Goal: Task Accomplishment & Management: Complete application form

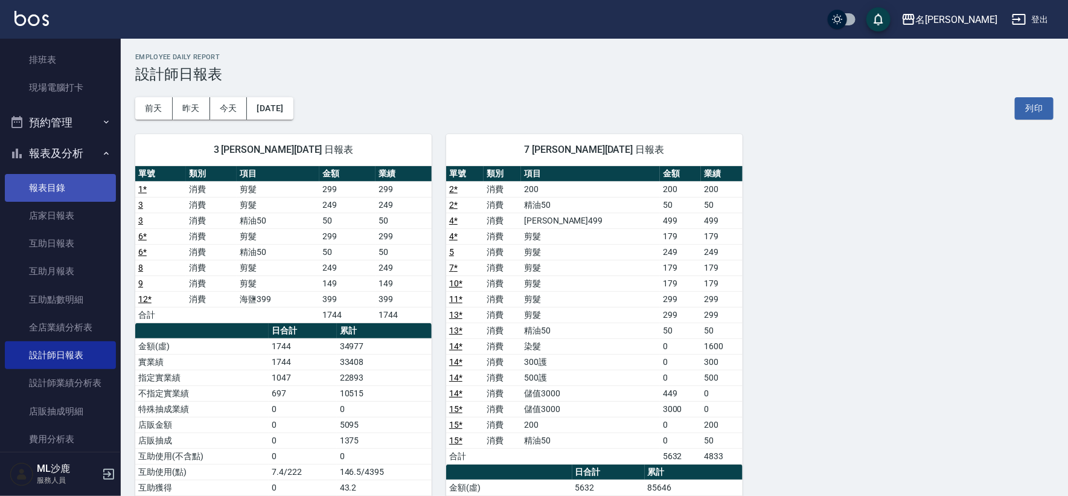
scroll to position [46, 0]
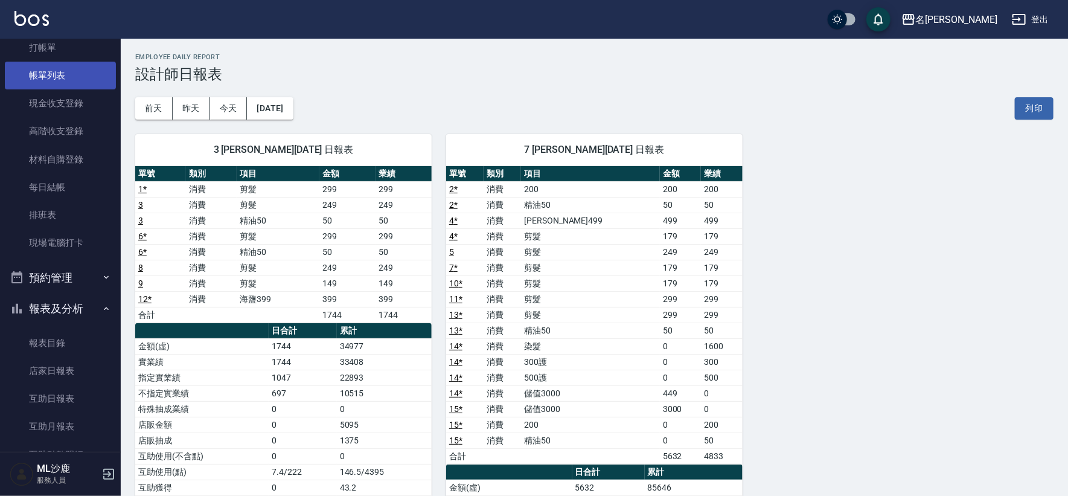
click at [49, 73] on link "帳單列表" at bounding box center [60, 76] width 111 height 28
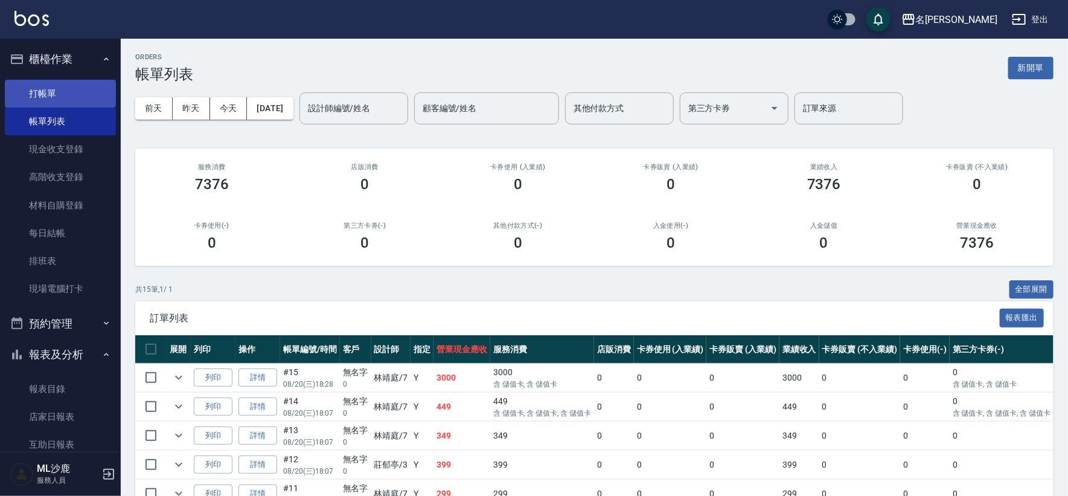
click at [49, 87] on link "打帳單" at bounding box center [60, 94] width 111 height 28
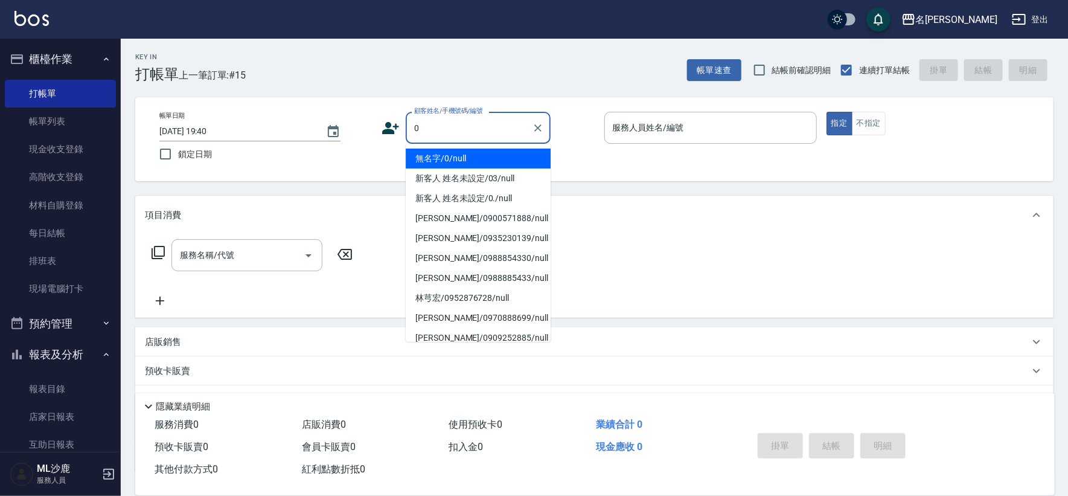
type input "無名字/0/null"
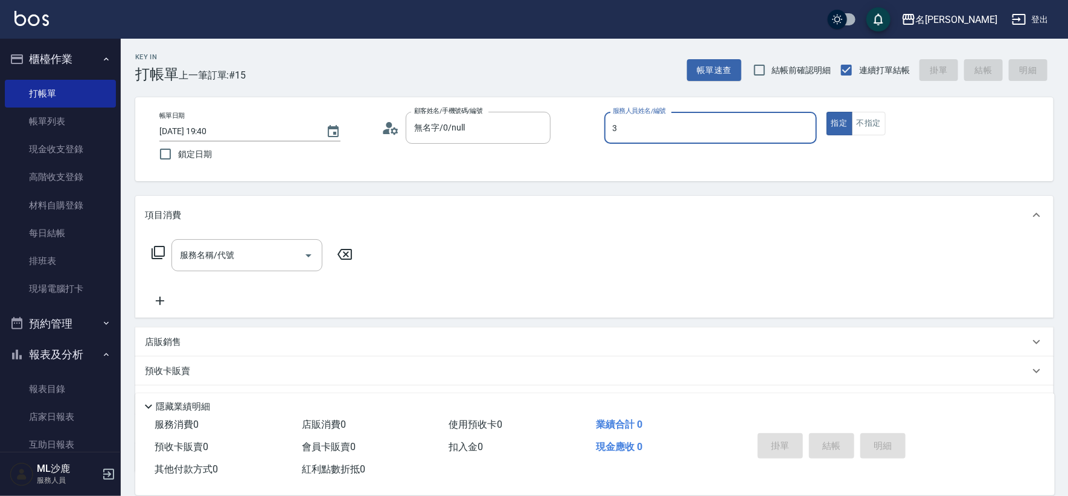
type input "[PERSON_NAME]-3"
type button "true"
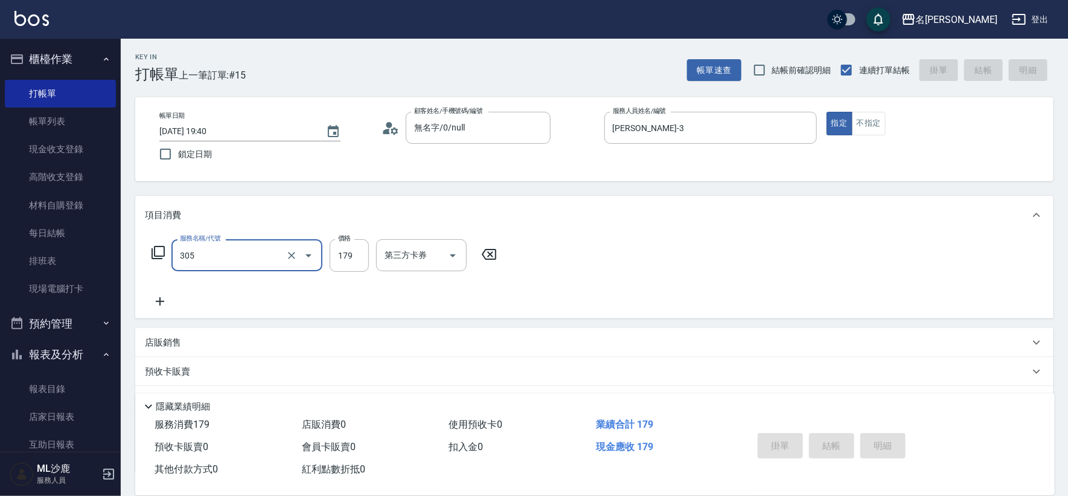
type input "305"
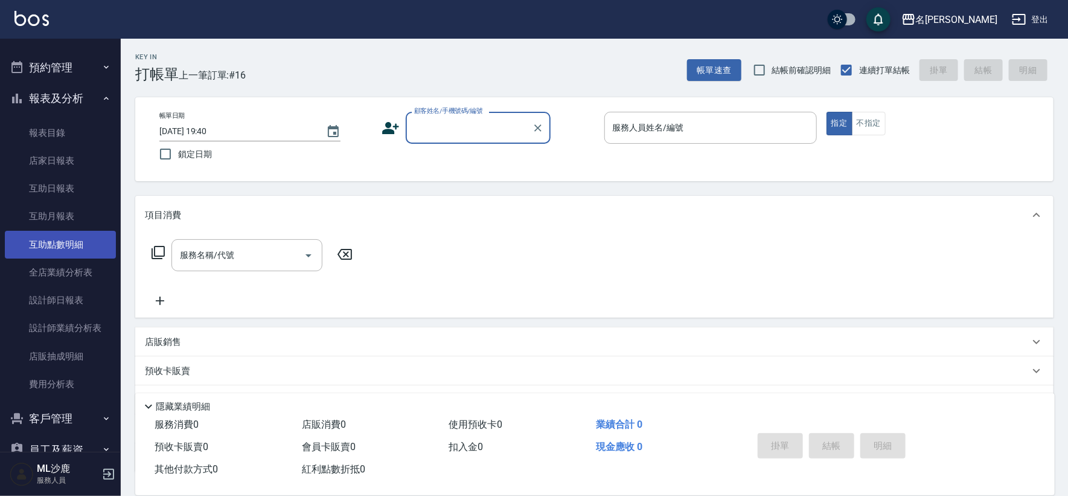
scroll to position [268, 0]
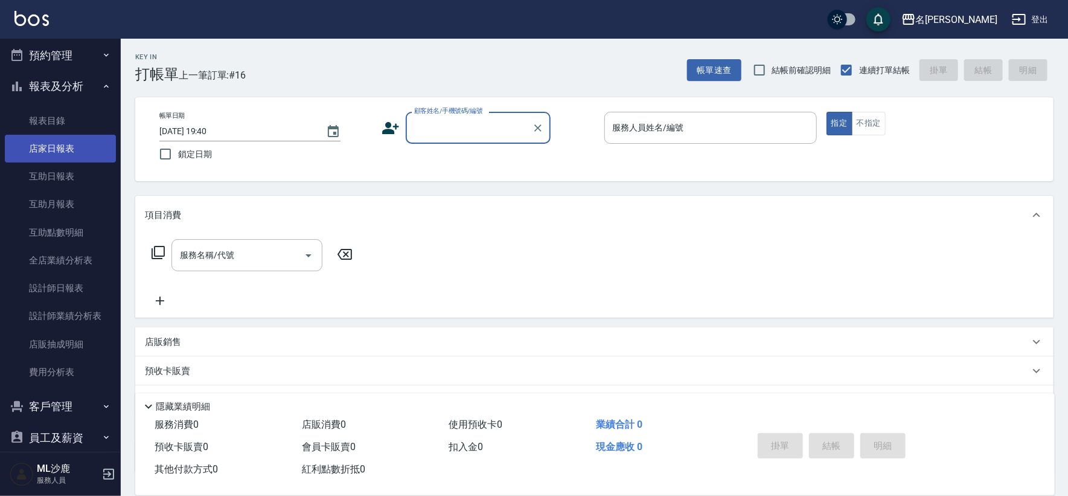
click at [63, 153] on link "店家日報表" at bounding box center [60, 149] width 111 height 28
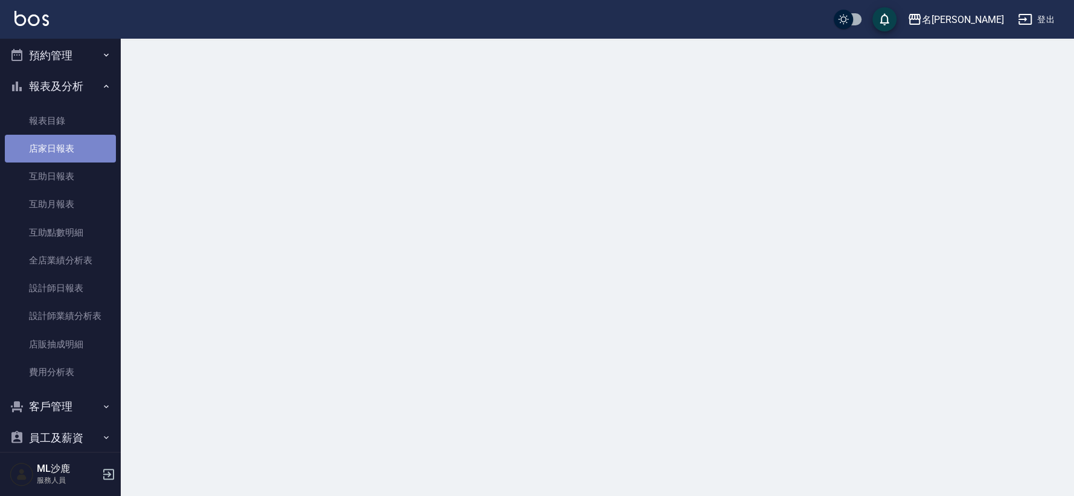
click at [63, 153] on link "店家日報表" at bounding box center [60, 149] width 111 height 28
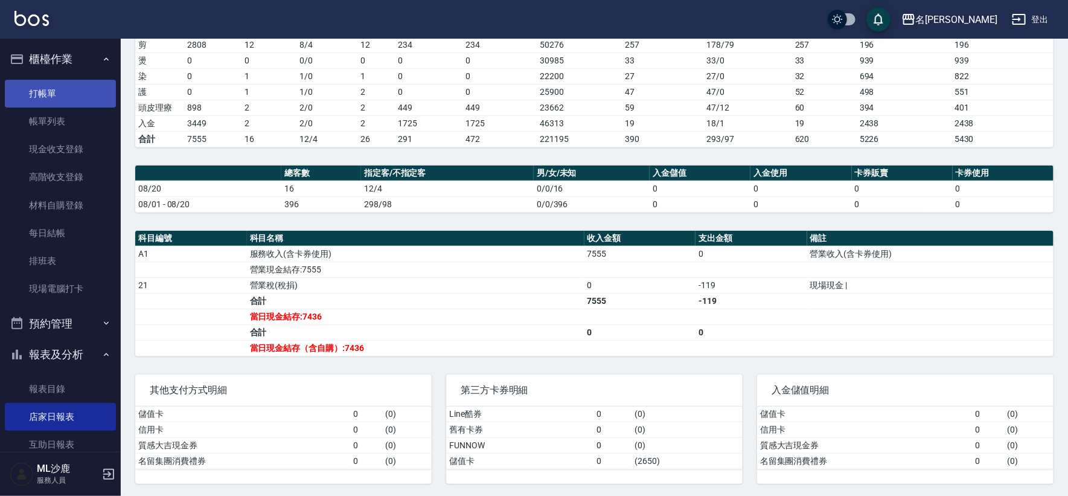
click at [76, 89] on link "打帳單" at bounding box center [60, 94] width 111 height 28
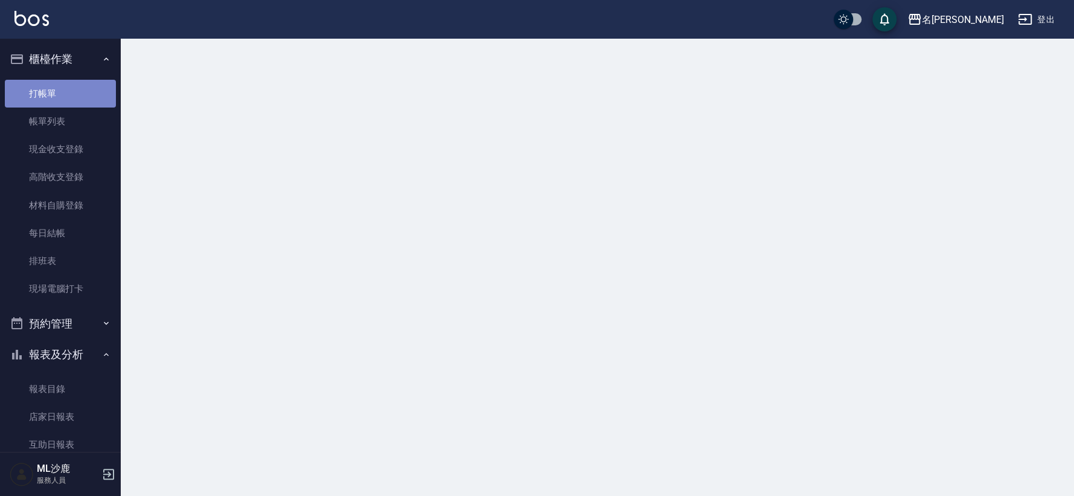
drag, startPoint x: 76, startPoint y: 89, endPoint x: 90, endPoint y: 89, distance: 13.9
click at [83, 89] on link "打帳單" at bounding box center [60, 94] width 111 height 28
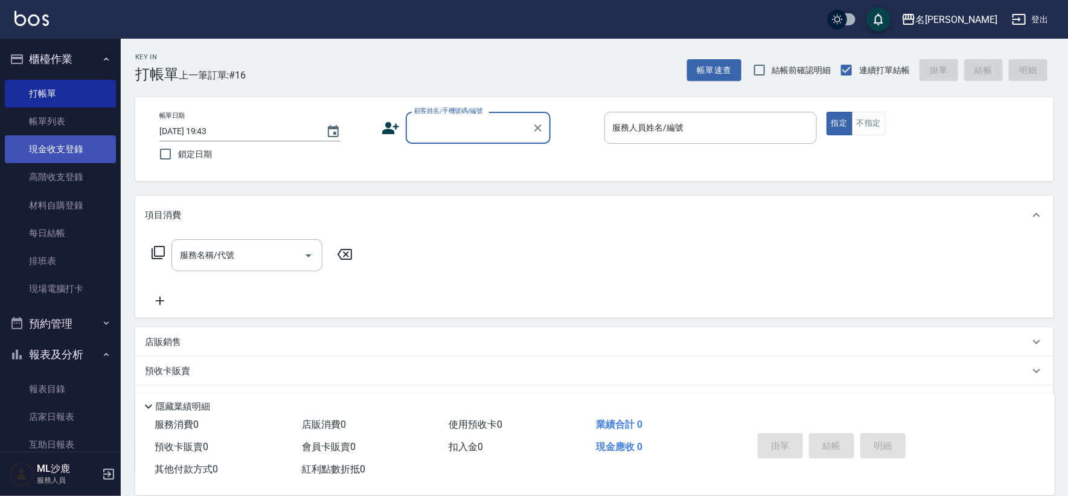
click at [68, 144] on link "現金收支登錄" at bounding box center [60, 149] width 111 height 28
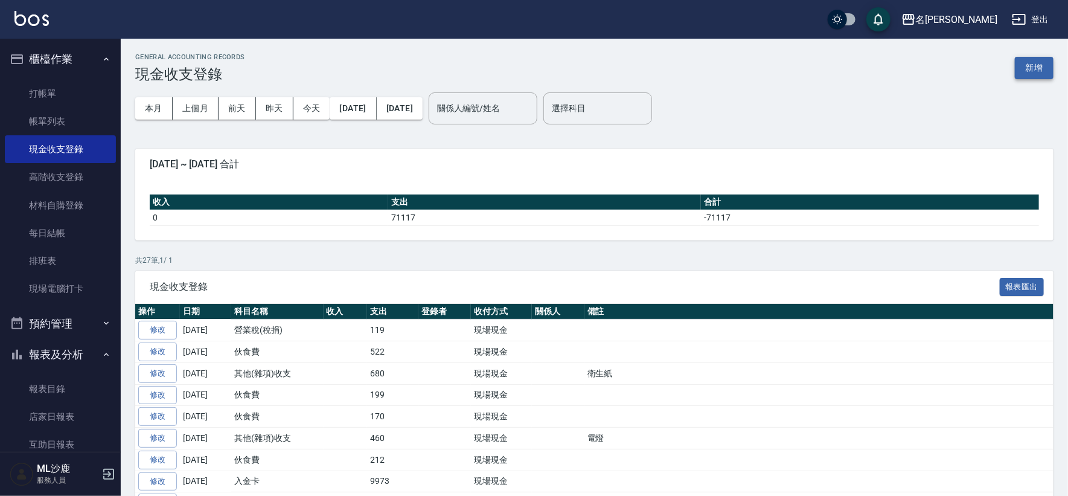
click at [1024, 74] on button "新增" at bounding box center [1034, 68] width 39 height 22
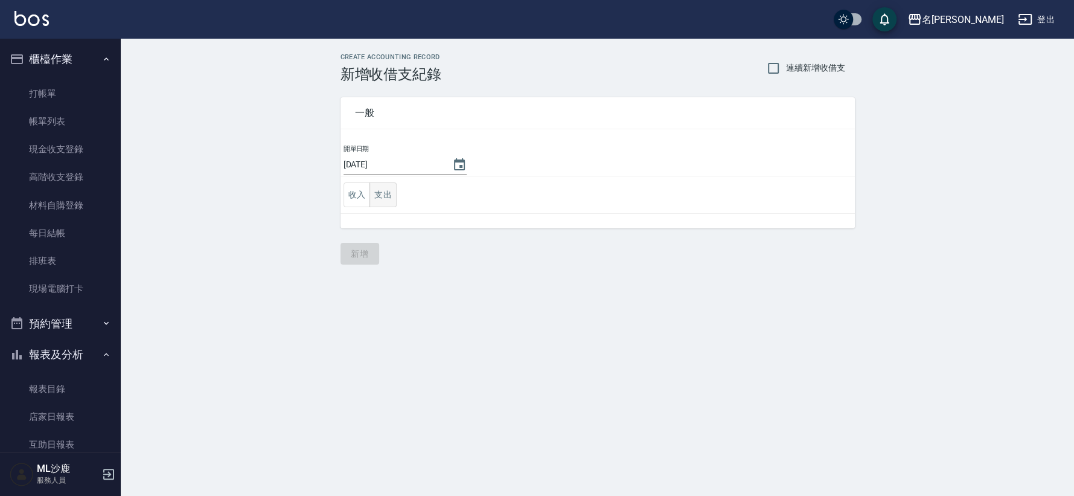
click at [389, 193] on button "支出" at bounding box center [382, 194] width 27 height 25
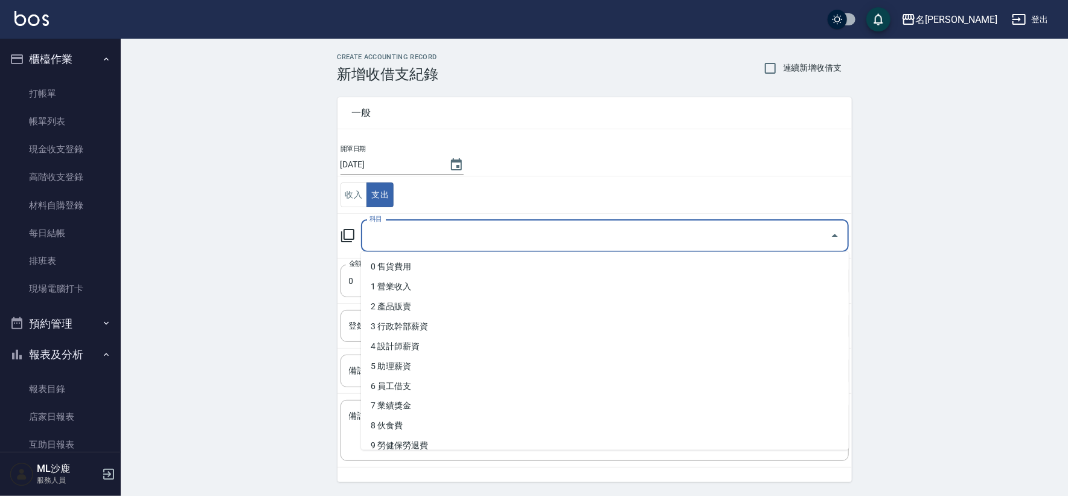
click at [439, 239] on input "科目" at bounding box center [595, 235] width 459 height 21
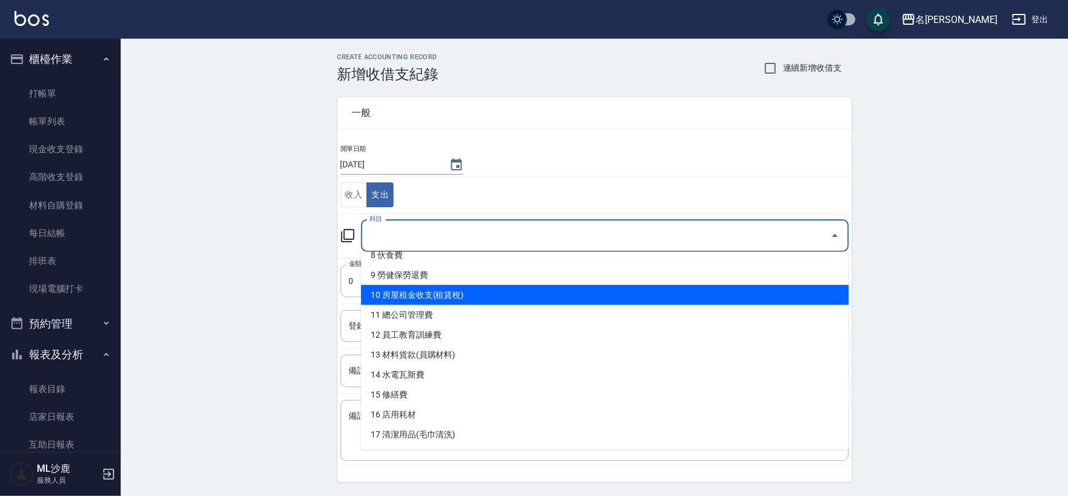
scroll to position [268, 0]
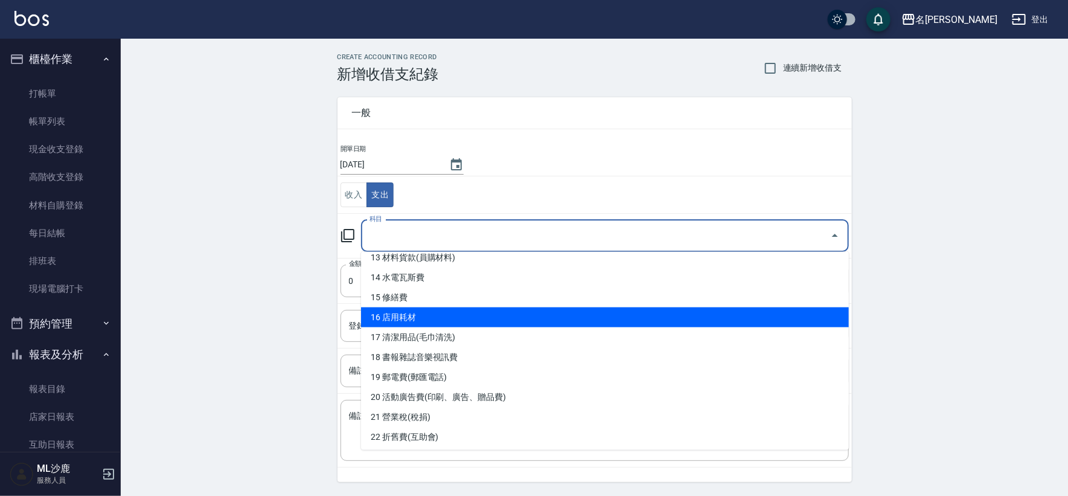
click at [445, 317] on li "16 店用耗材" at bounding box center [605, 317] width 488 height 20
type input "16 店用耗材"
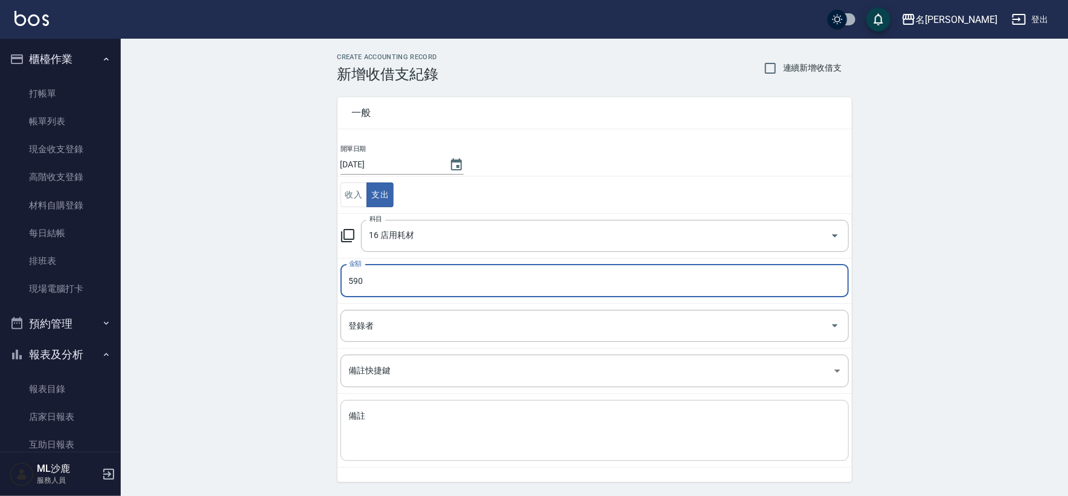
type input "590"
click at [380, 413] on textarea "備註" at bounding box center [594, 430] width 491 height 41
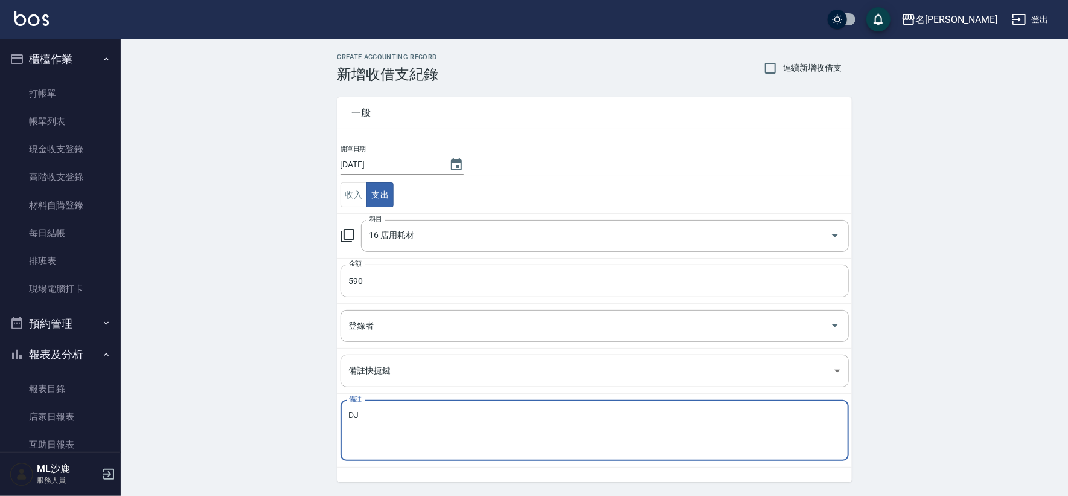
type textarea "D"
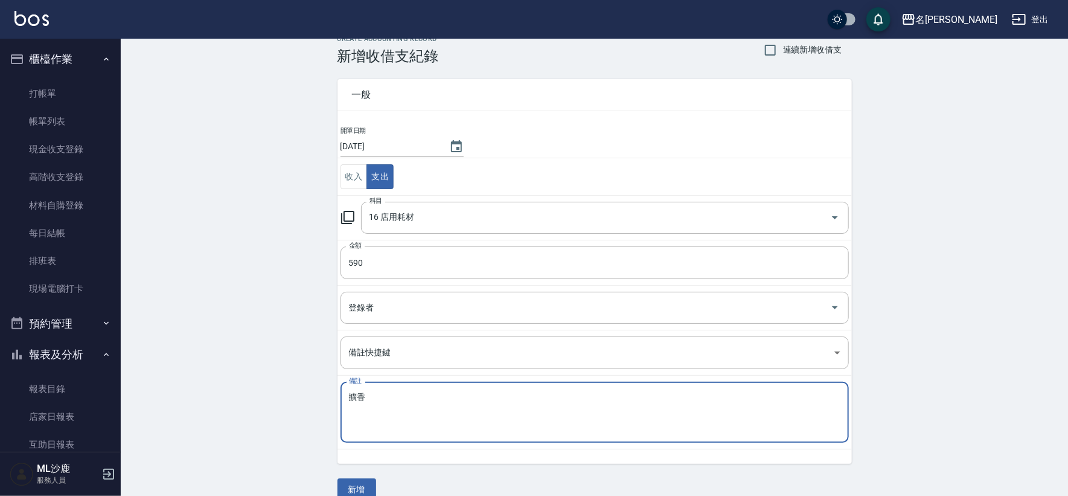
scroll to position [36, 0]
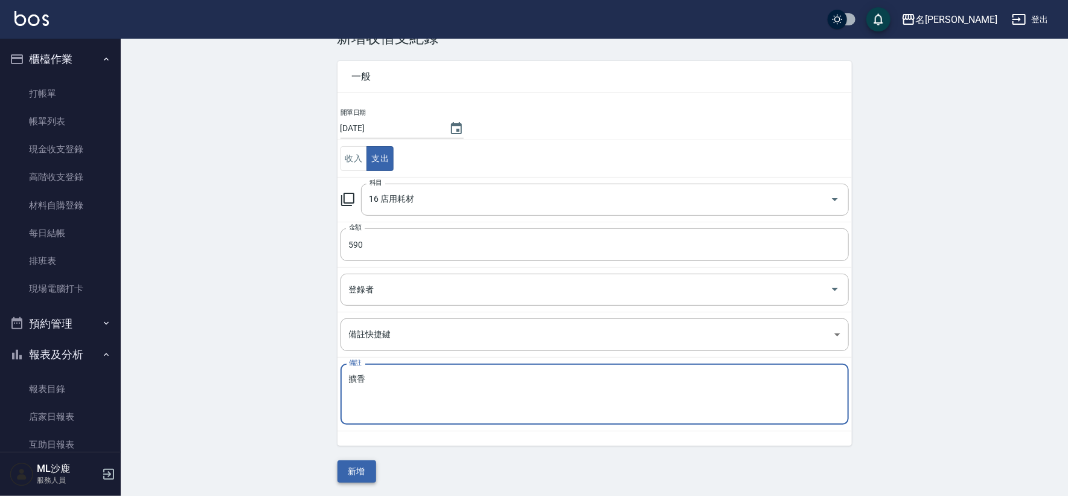
type textarea "擴香"
click at [352, 479] on button "新增" at bounding box center [356, 471] width 39 height 22
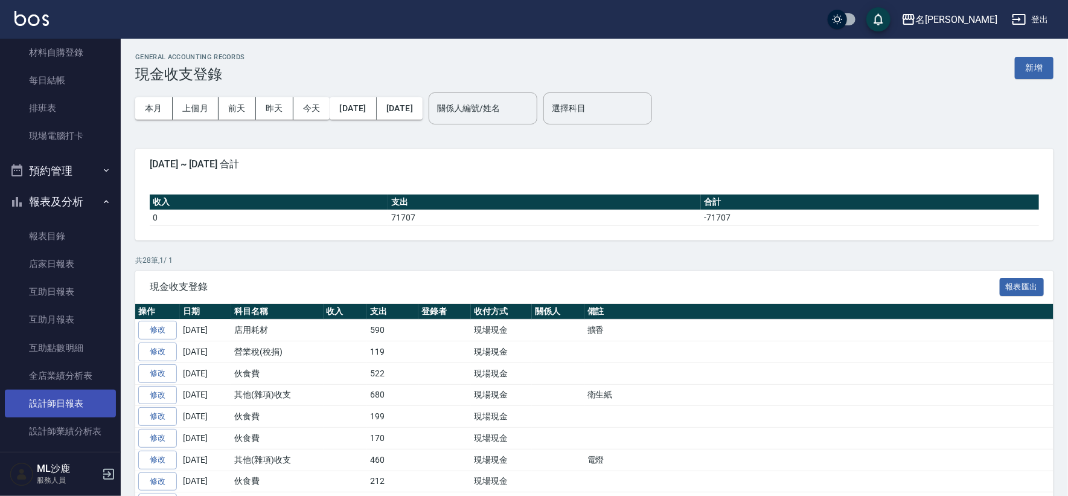
scroll to position [201, 0]
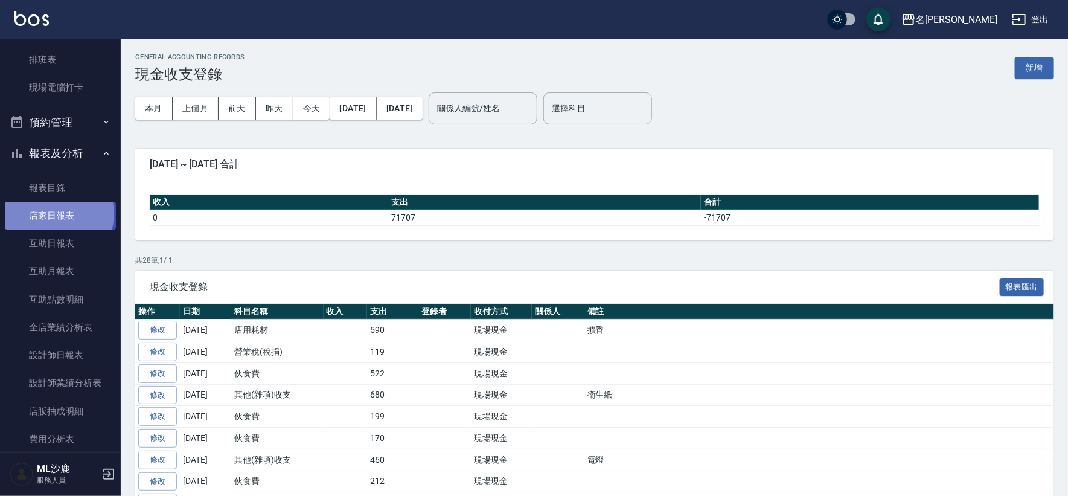
click at [57, 214] on link "店家日報表" at bounding box center [60, 216] width 111 height 28
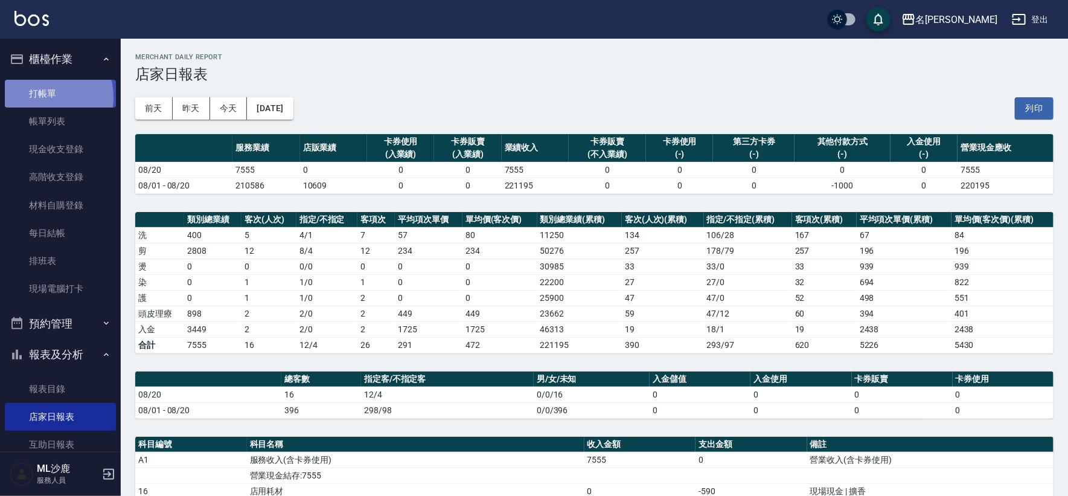
click at [46, 97] on link "打帳單" at bounding box center [60, 94] width 111 height 28
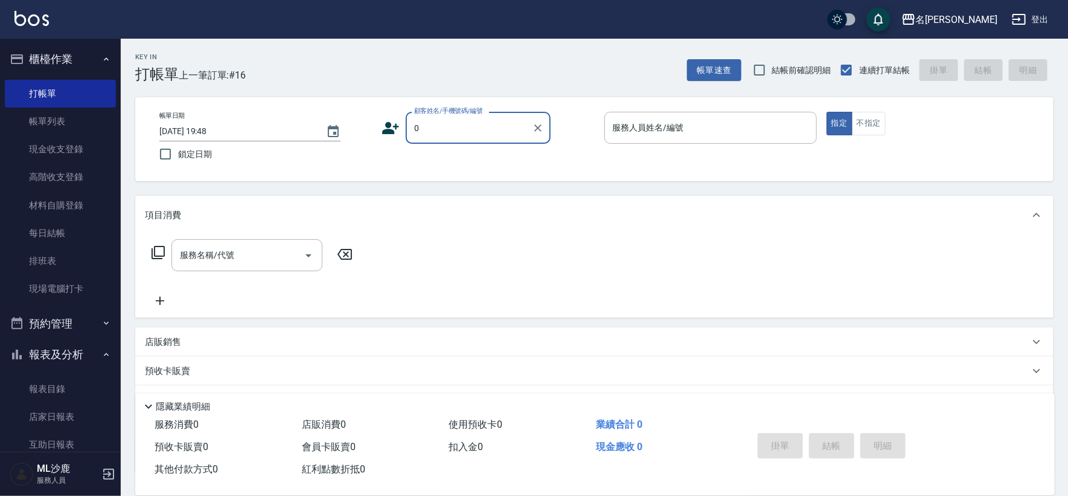
type input "無名字/0/null"
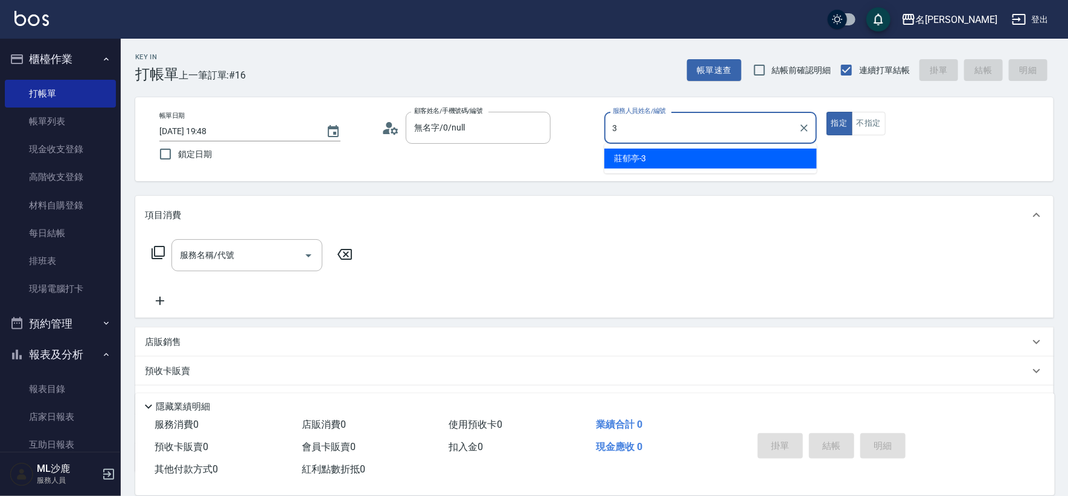
type input "[PERSON_NAME]-3"
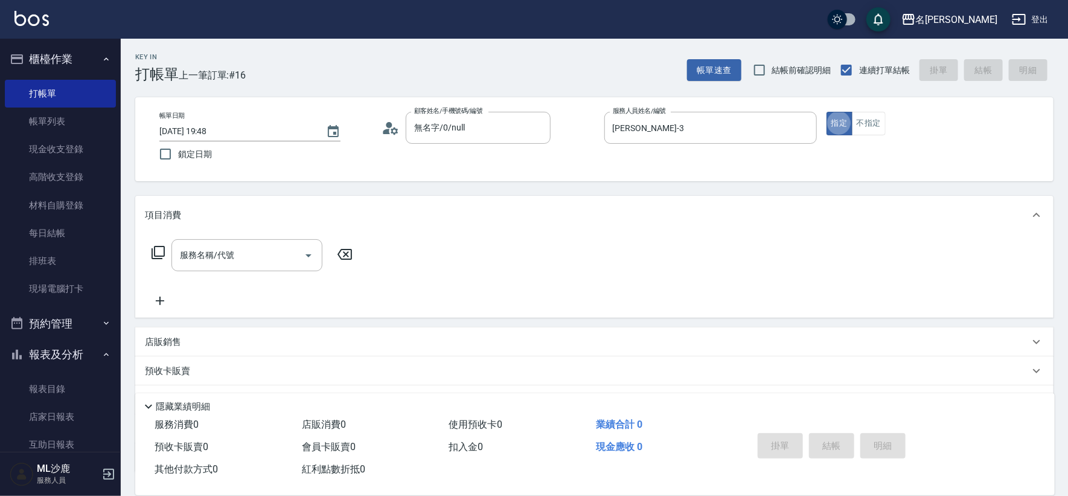
type button "true"
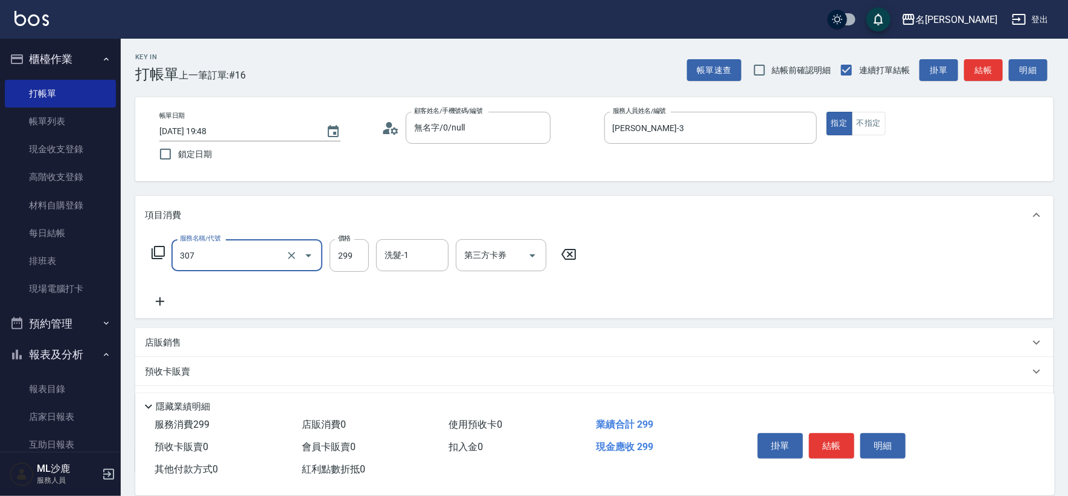
type input "剪髮(307)"
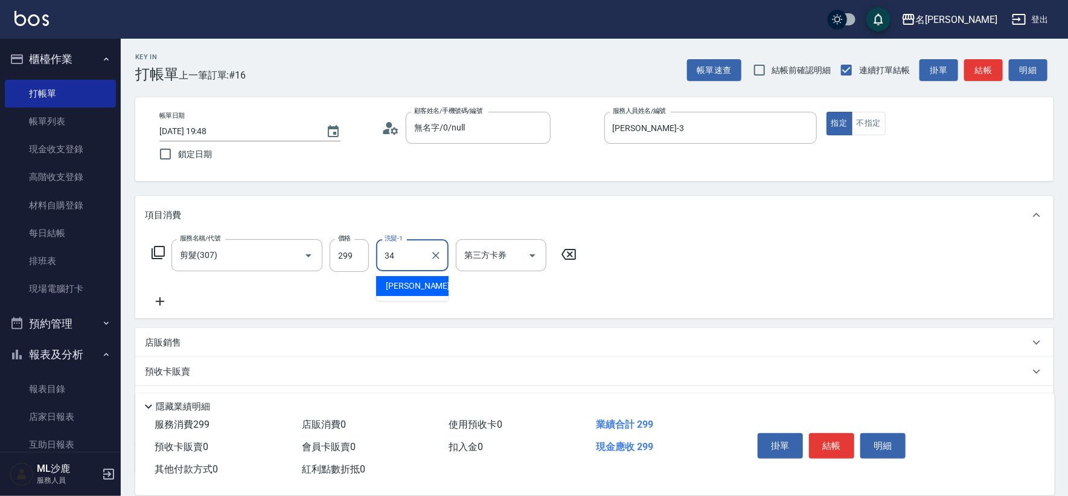
type input "[PERSON_NAME]-34"
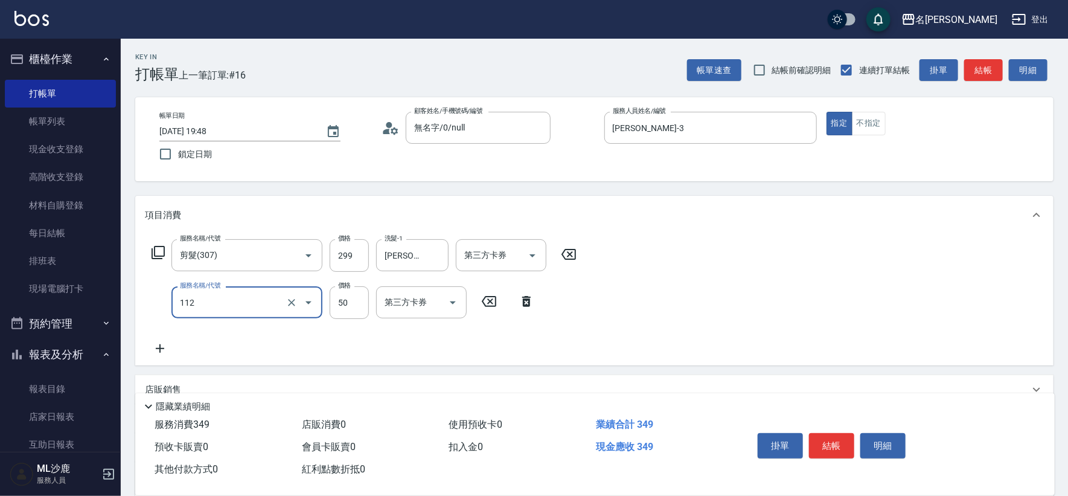
type input "精油50(112)"
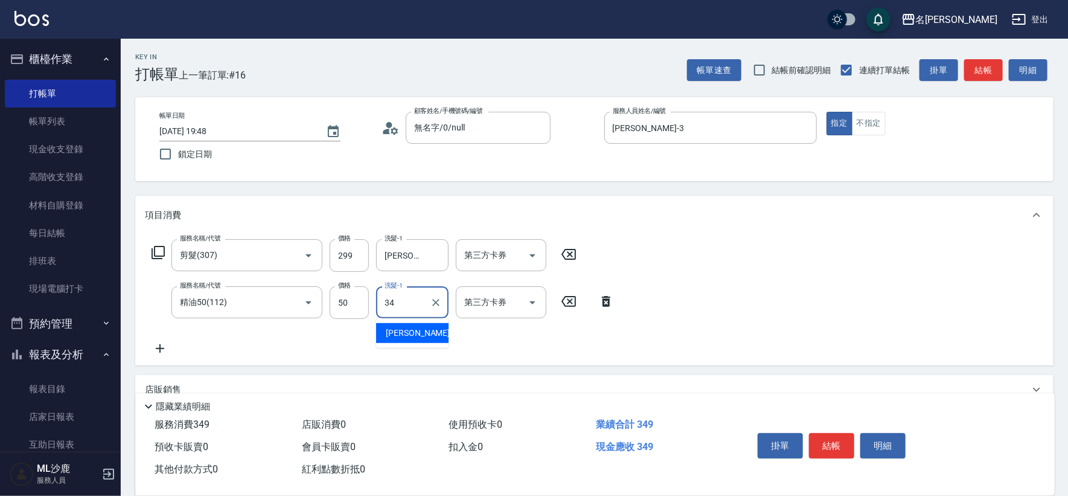
type input "[PERSON_NAME]-34"
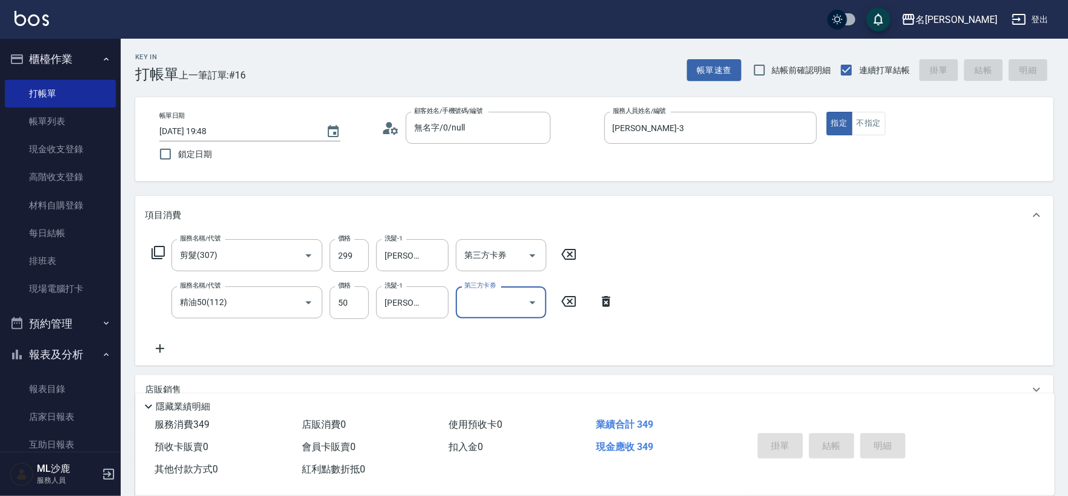
type input "[DATE] 19:49"
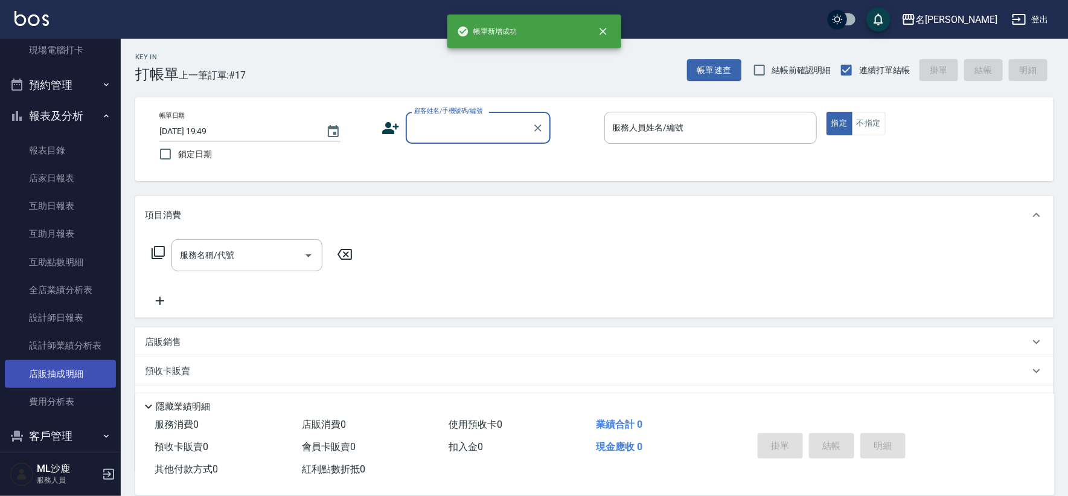
scroll to position [268, 0]
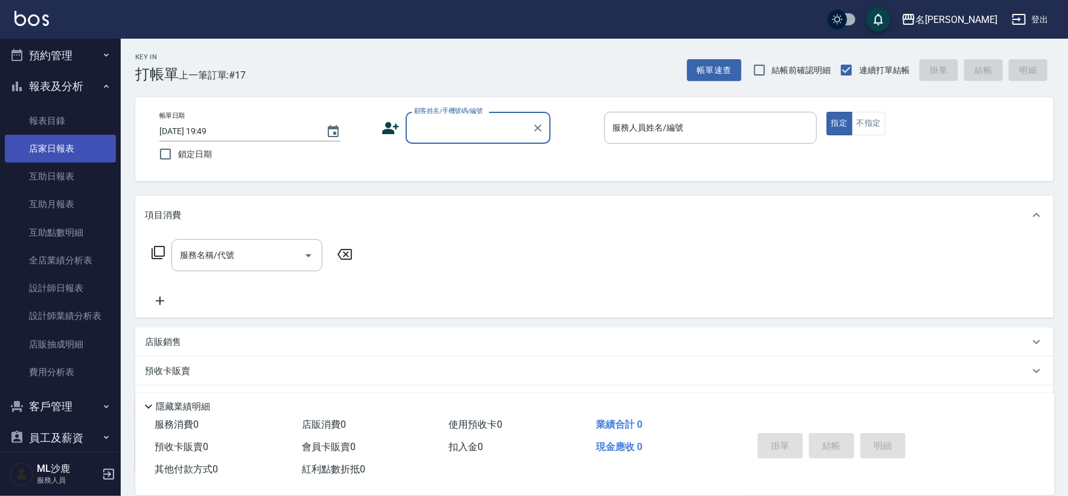
click at [60, 152] on link "店家日報表" at bounding box center [60, 149] width 111 height 28
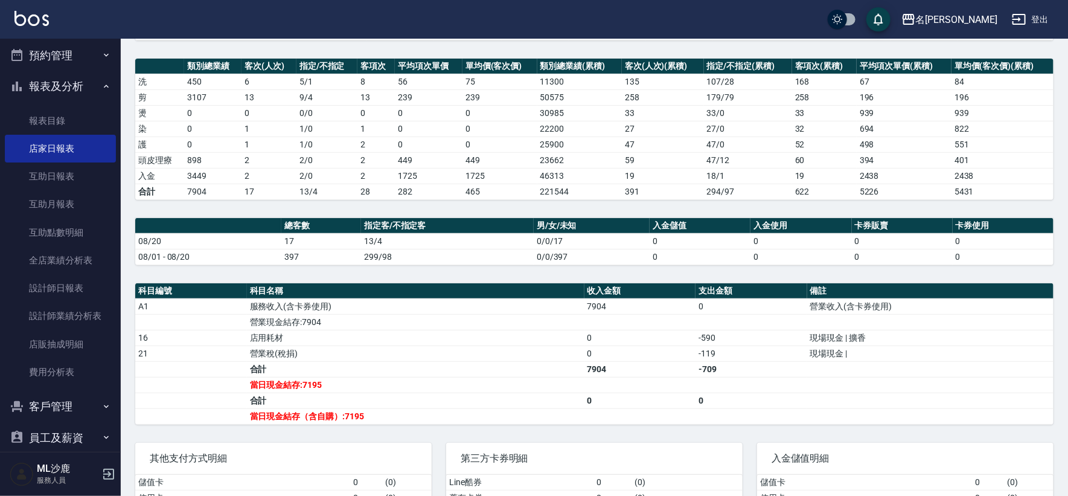
scroll to position [222, 0]
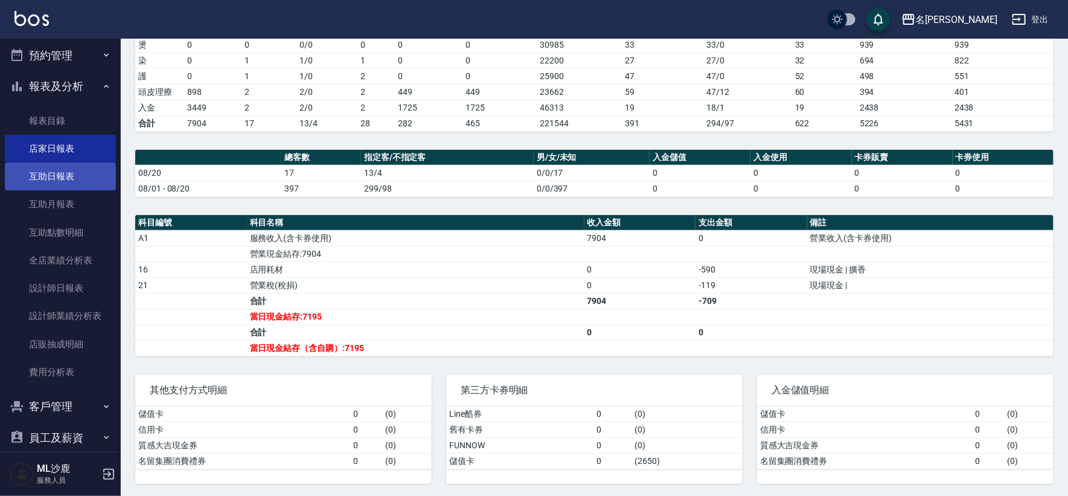
click at [63, 185] on link "互助日報表" at bounding box center [60, 176] width 111 height 28
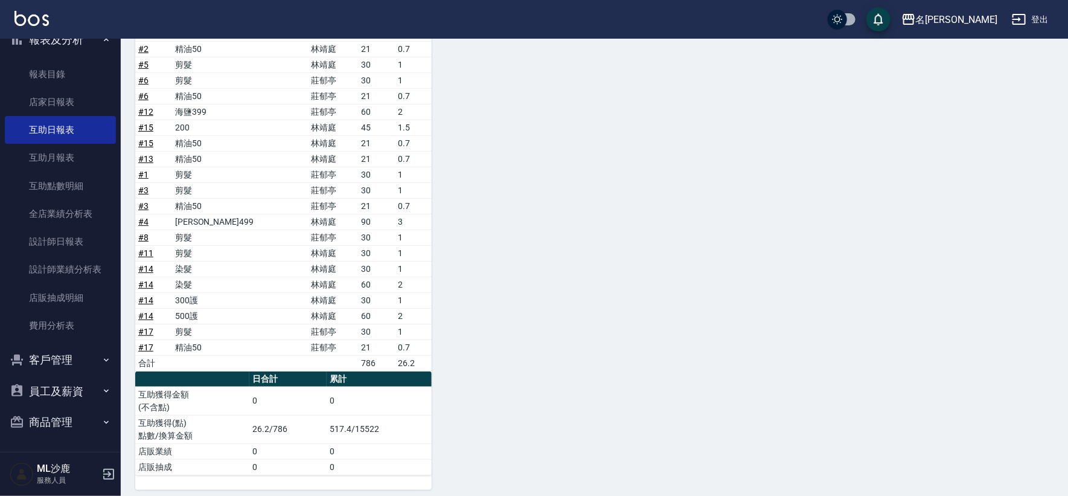
scroll to position [222, 0]
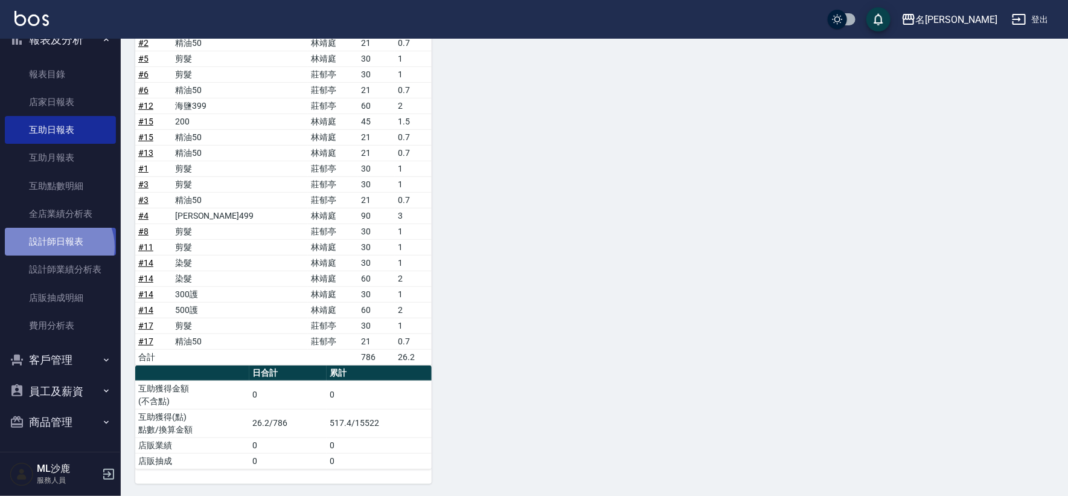
click at [57, 246] on link "設計師日報表" at bounding box center [60, 242] width 111 height 28
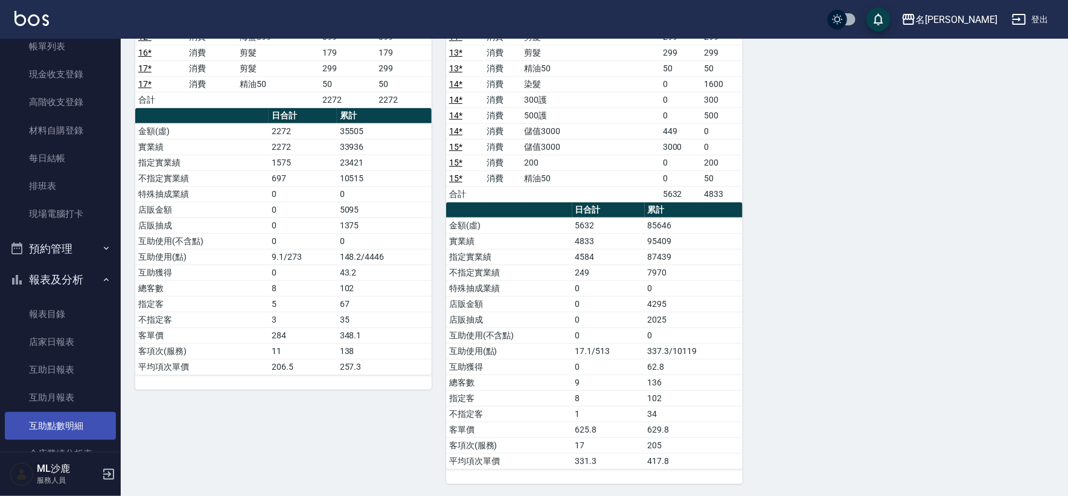
scroll to position [134, 0]
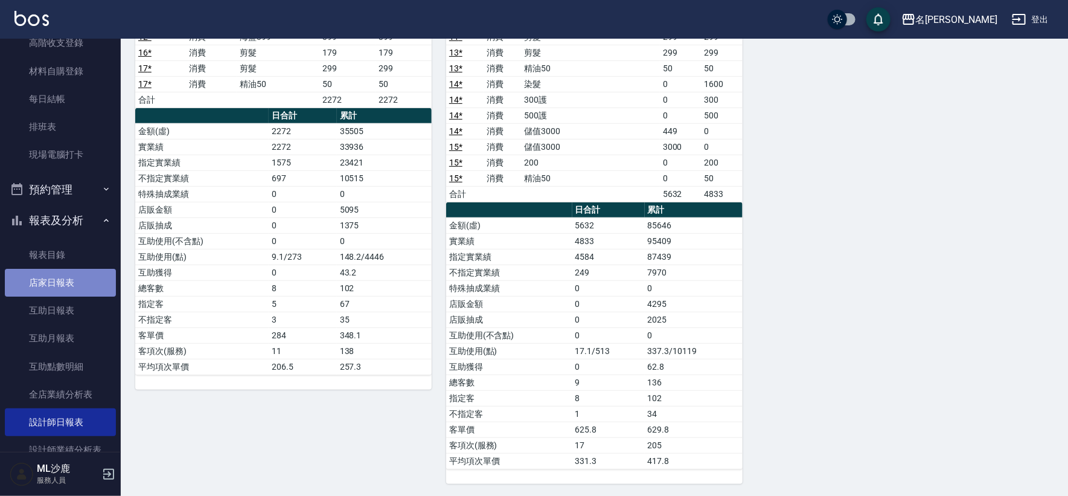
click at [82, 278] on link "店家日報表" at bounding box center [60, 283] width 111 height 28
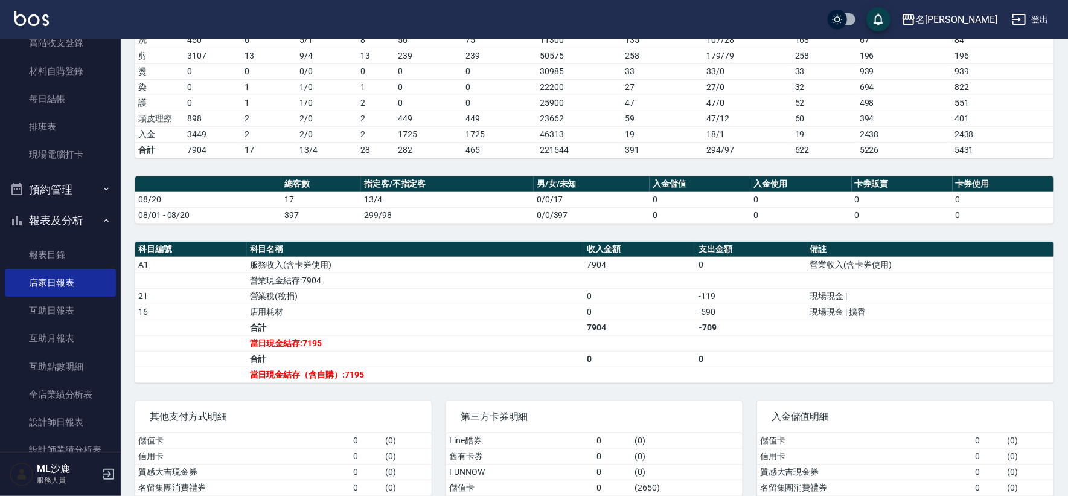
scroll to position [201, 0]
